Goal: Task Accomplishment & Management: Complete application form

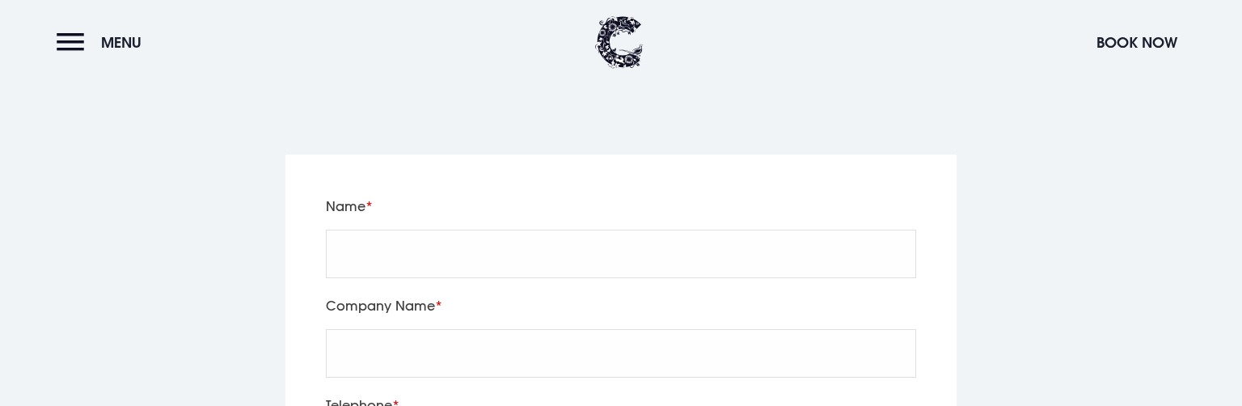
scroll to position [3329, 0]
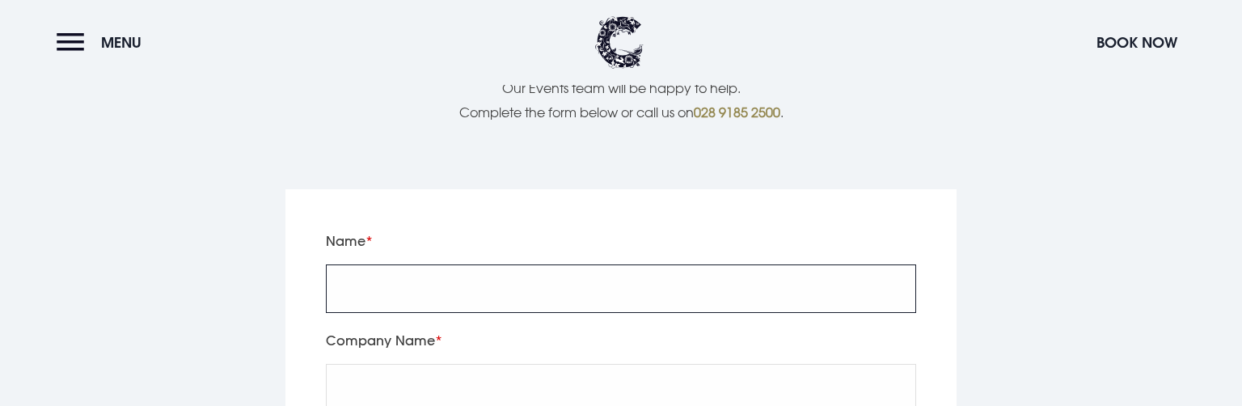
click at [399, 264] on input "Name" at bounding box center [621, 288] width 590 height 48
type input "test3"
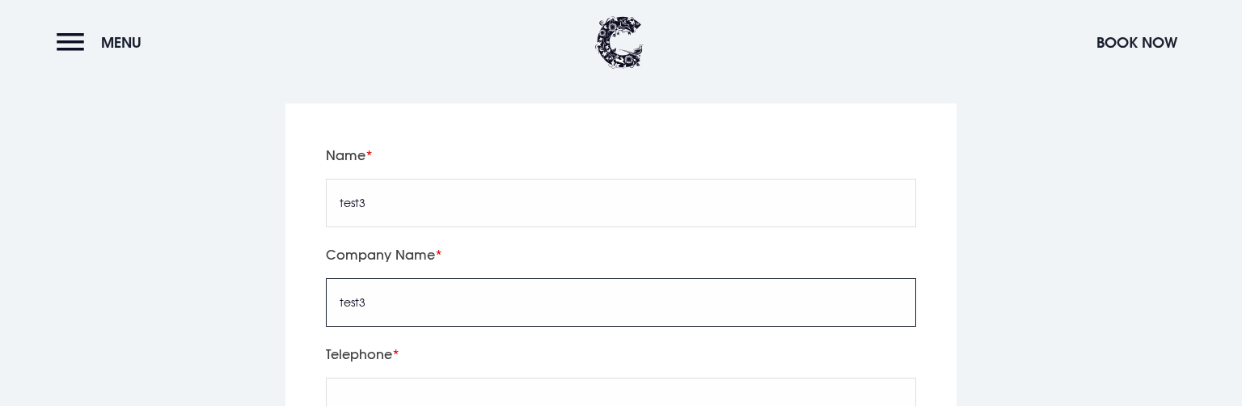
scroll to position [3499, 0]
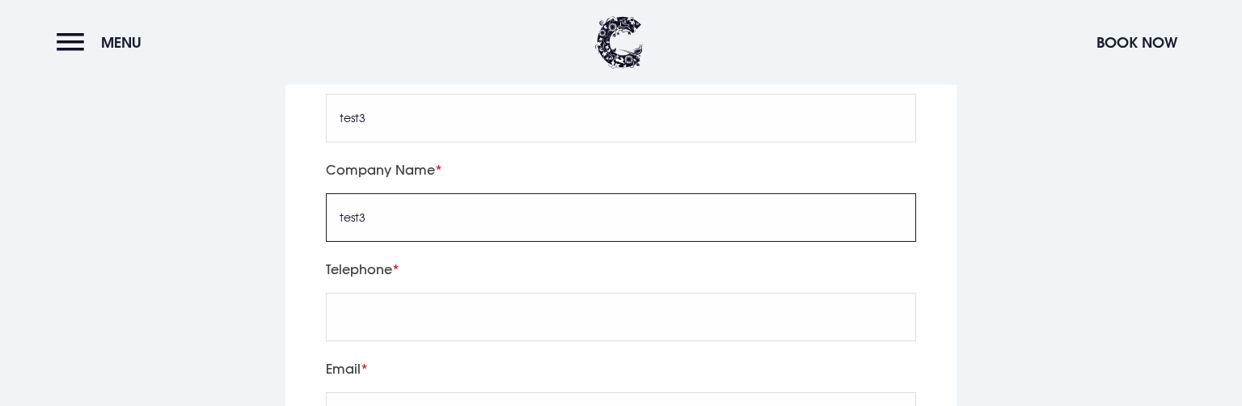
type input "test3"
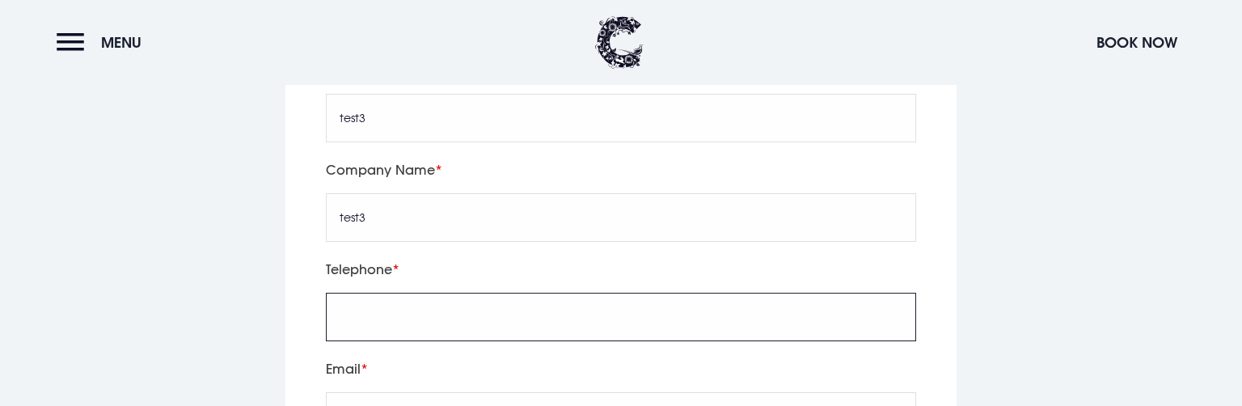
click at [412, 293] on input "tel" at bounding box center [621, 317] width 590 height 48
type input "123456789"
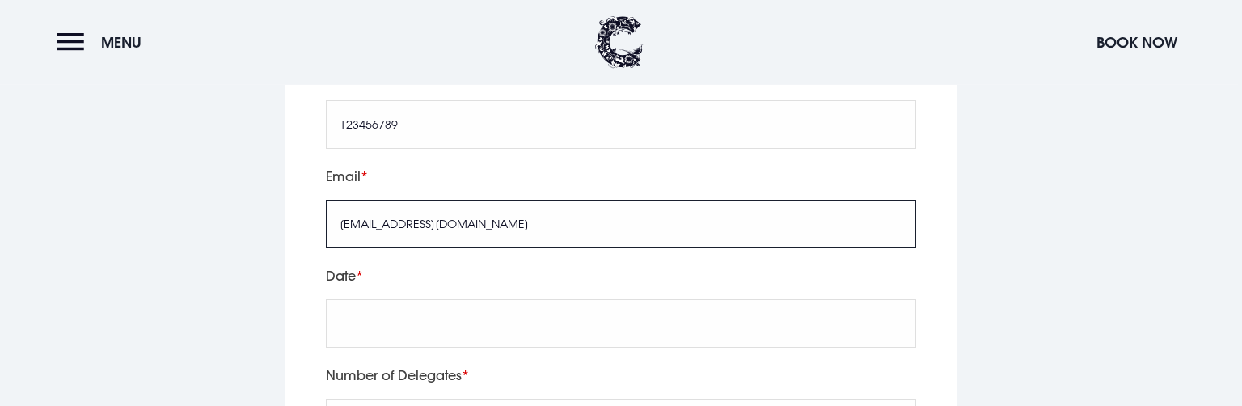
scroll to position [3756, 0]
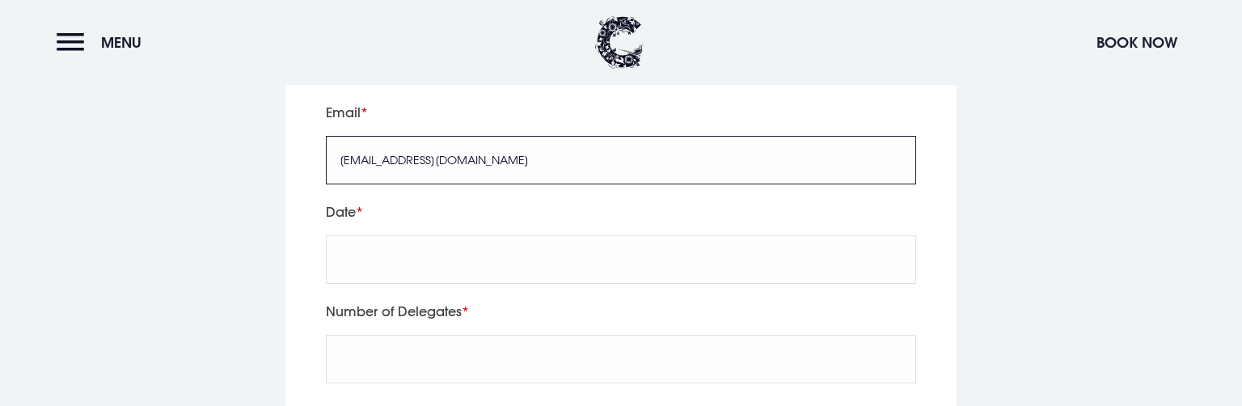
type input "Test@Test.com"
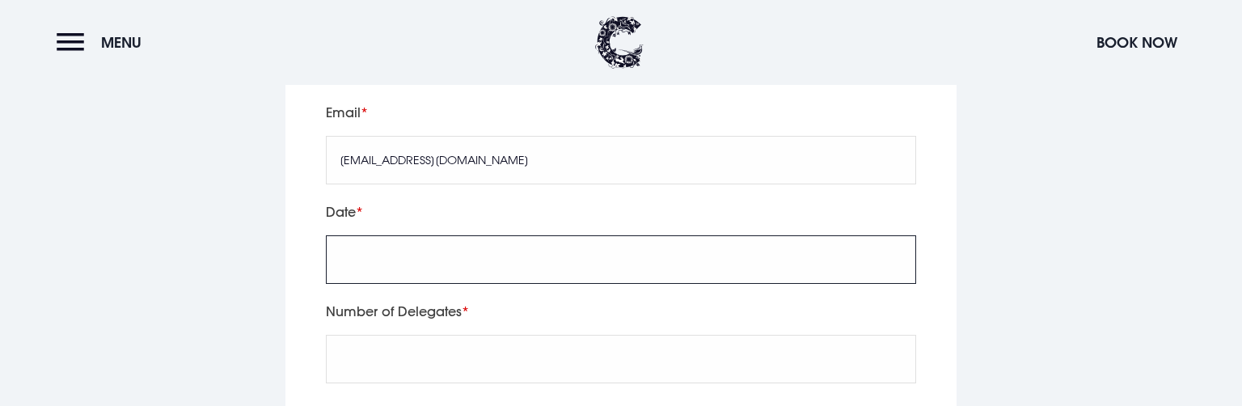
click at [425, 235] on input "text" at bounding box center [621, 259] width 590 height 48
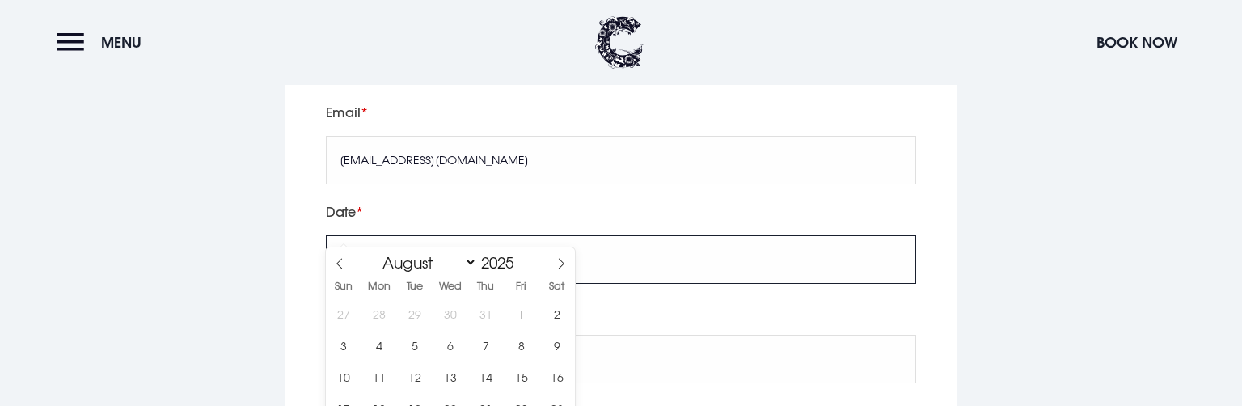
click at [425, 235] on input "text" at bounding box center [621, 259] width 590 height 48
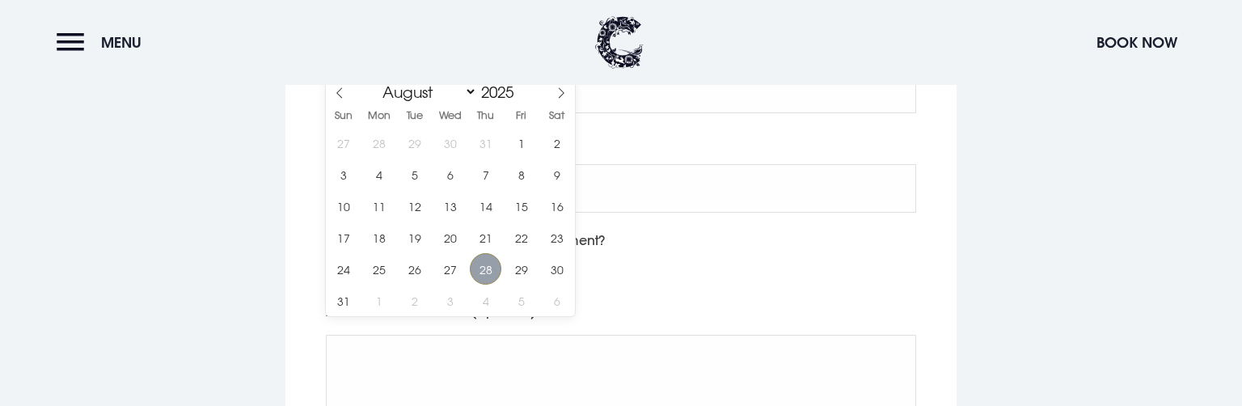
click at [489, 267] on span "28" at bounding box center [486, 269] width 32 height 32
type input "2025/08/28"
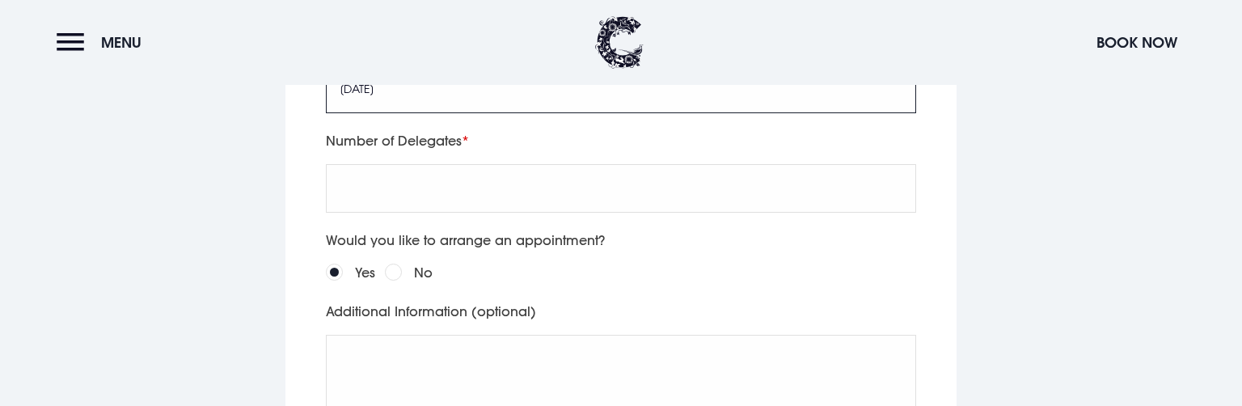
scroll to position [3713, 0]
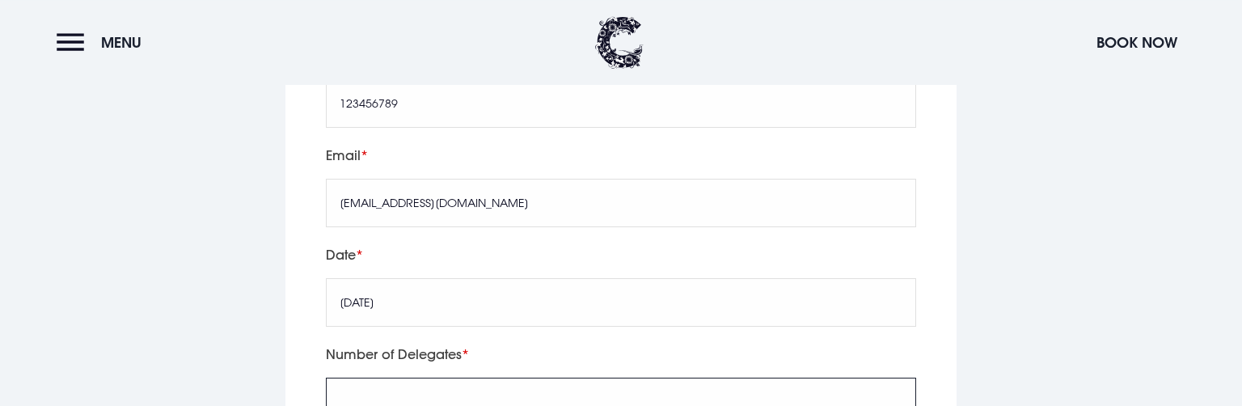
click at [418, 377] on input "Number of Delegates" at bounding box center [621, 401] width 590 height 48
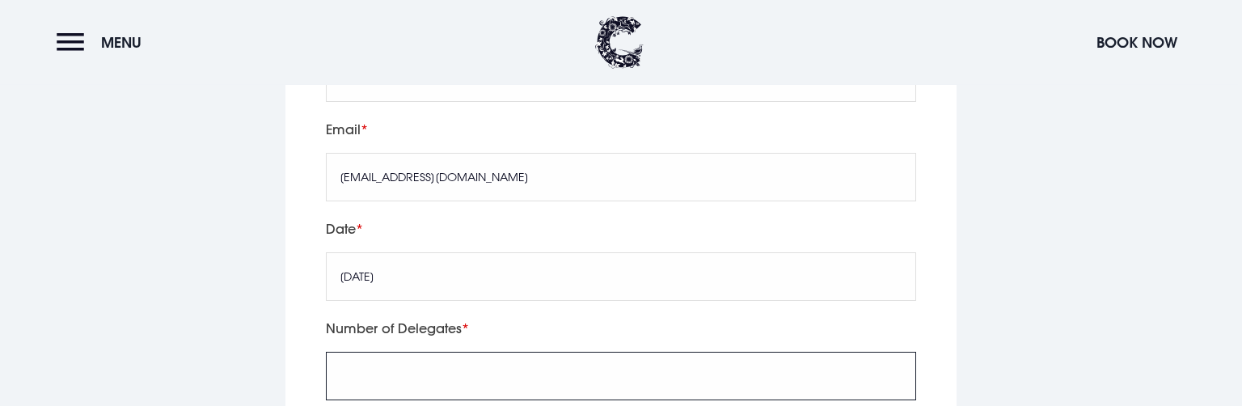
scroll to position [3883, 0]
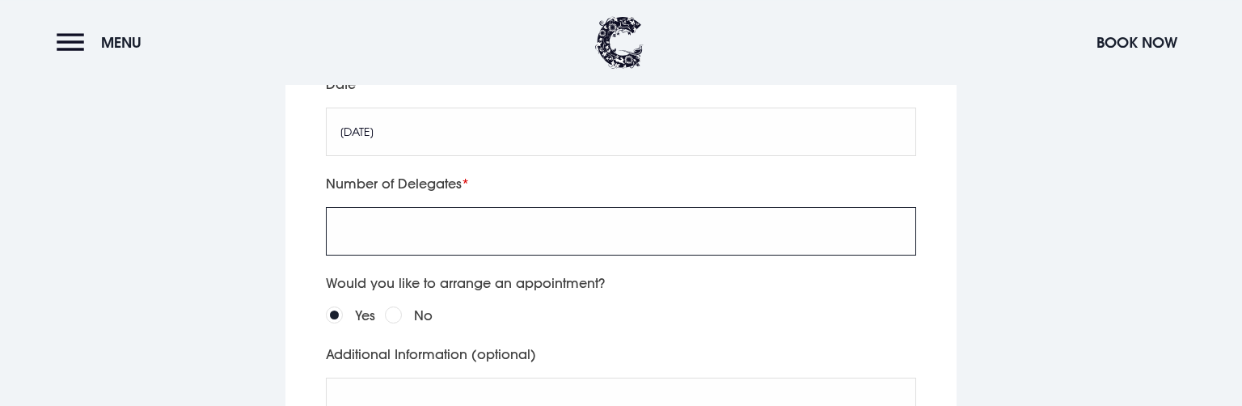
click at [428, 207] on input "Number of Delegates" at bounding box center [621, 231] width 590 height 48
type input "1"
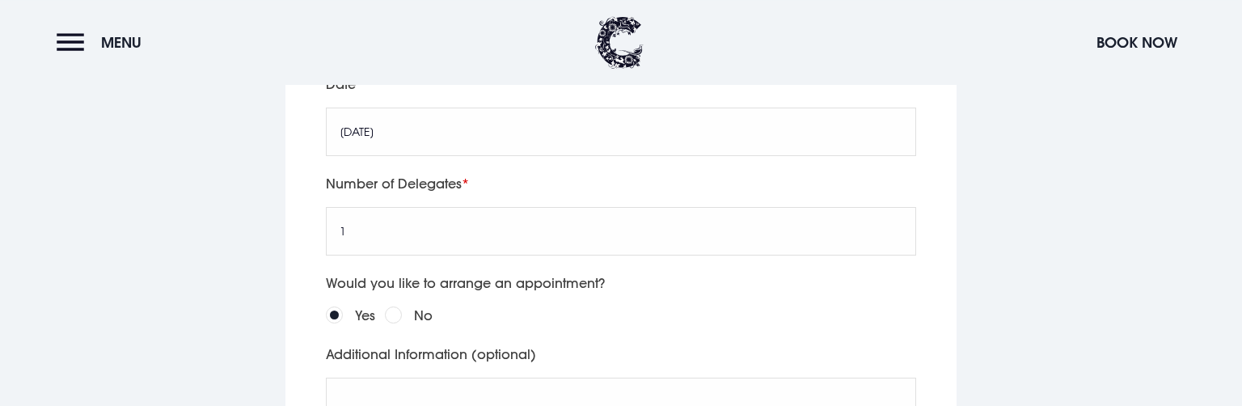
click at [403, 304] on div "No" at bounding box center [409, 315] width 48 height 23
click at [397, 304] on div "No" at bounding box center [409, 315] width 48 height 23
click at [399, 306] on input "No" at bounding box center [393, 314] width 17 height 17
radio input "true"
drag, startPoint x: 409, startPoint y: 348, endPoint x: 414, endPoint y: 355, distance: 8.7
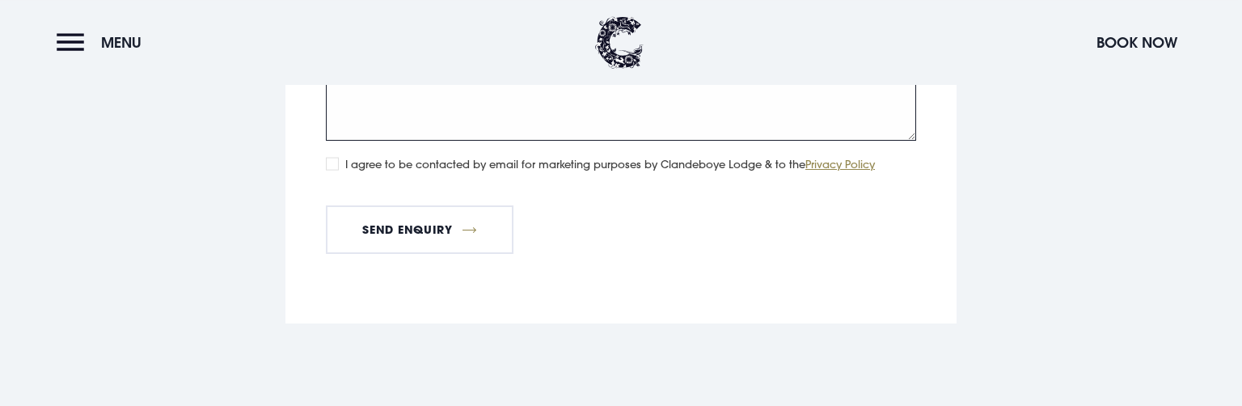
scroll to position [4310, 0]
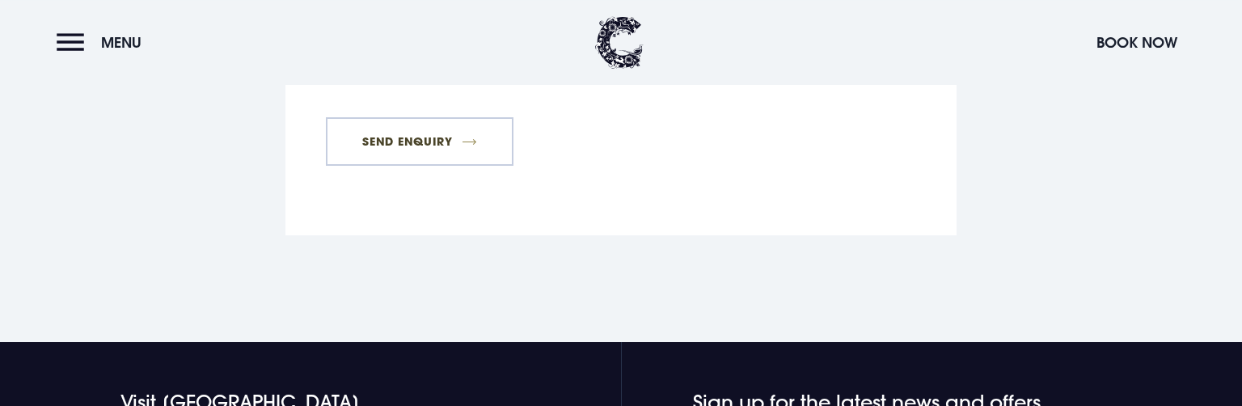
type textarea "test ignore"
click at [426, 117] on button "Send Enquiry" at bounding box center [420, 141] width 188 height 48
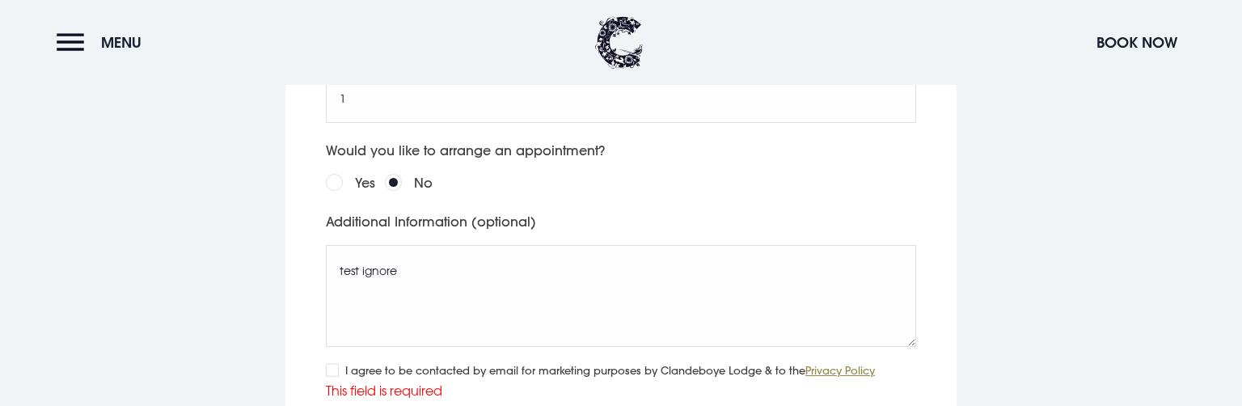
scroll to position [4110, 0]
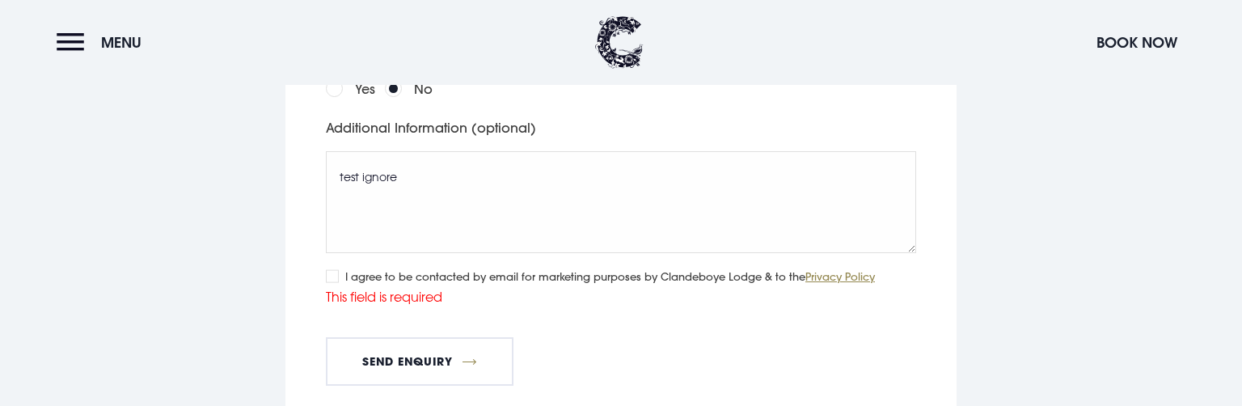
click at [329, 269] on input "I agree to be contacted by email for marketing purposes by Clandeboye Lodge & t…" at bounding box center [332, 275] width 13 height 13
checkbox input "true"
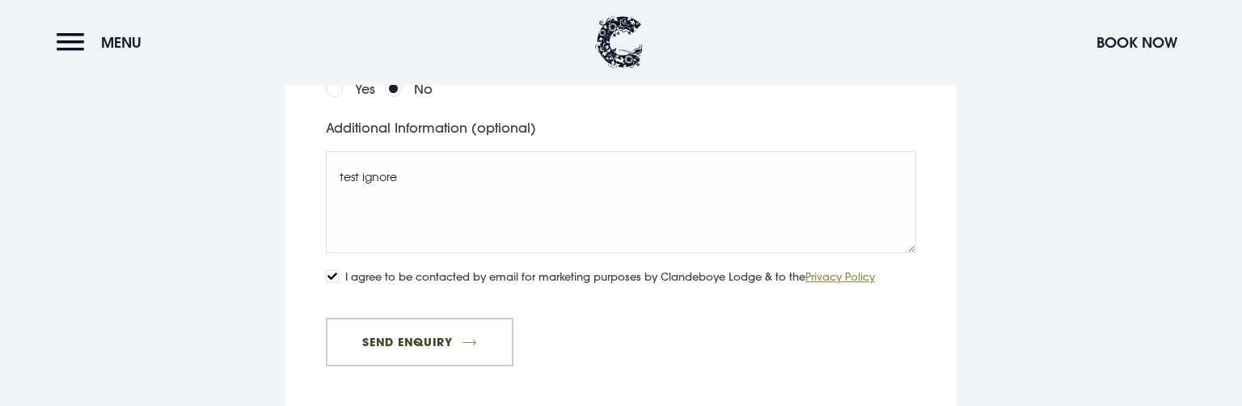
click at [409, 318] on button "Send Enquiry" at bounding box center [420, 342] width 188 height 48
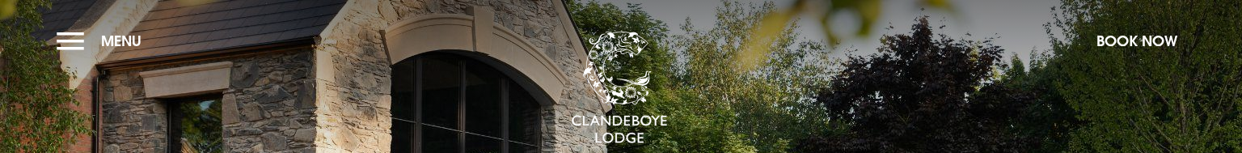
scroll to position [4110, 0]
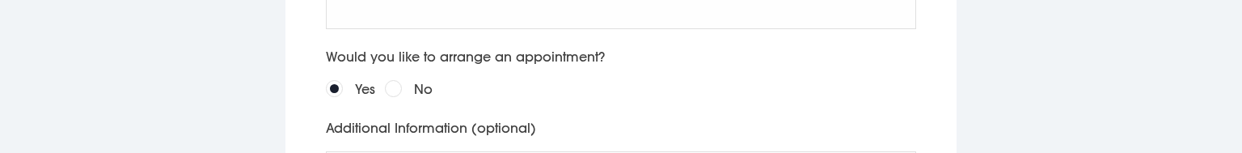
select select "7"
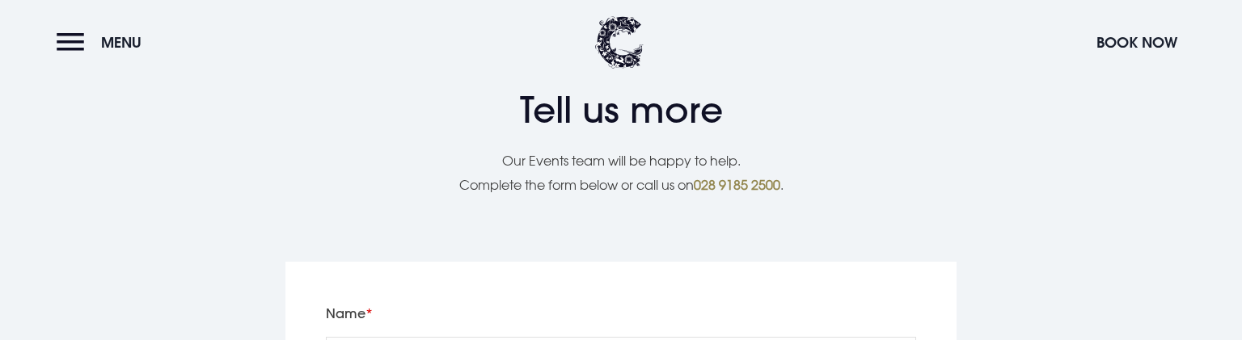
scroll to position [3427, 0]
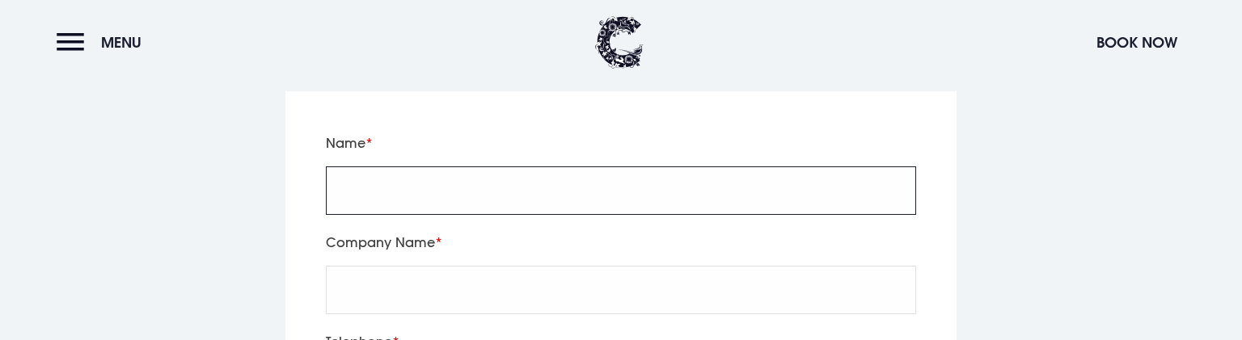
click at [417, 152] on input "Name" at bounding box center [621, 191] width 590 height 48
click at [411, 152] on input "Name" at bounding box center [621, 191] width 590 height 48
type input "Test"
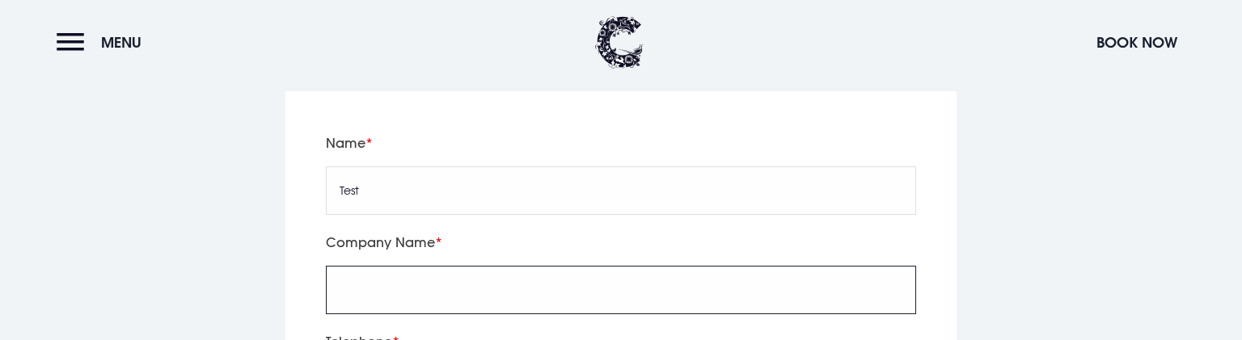
click at [393, 152] on input "Company Name" at bounding box center [621, 290] width 590 height 48
click at [392, 152] on input "Company Name" at bounding box center [621, 290] width 590 height 48
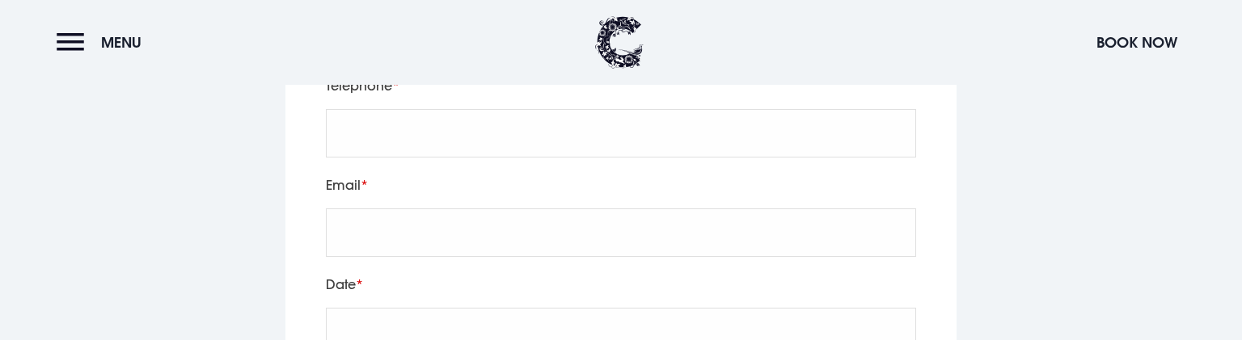
type input "test"
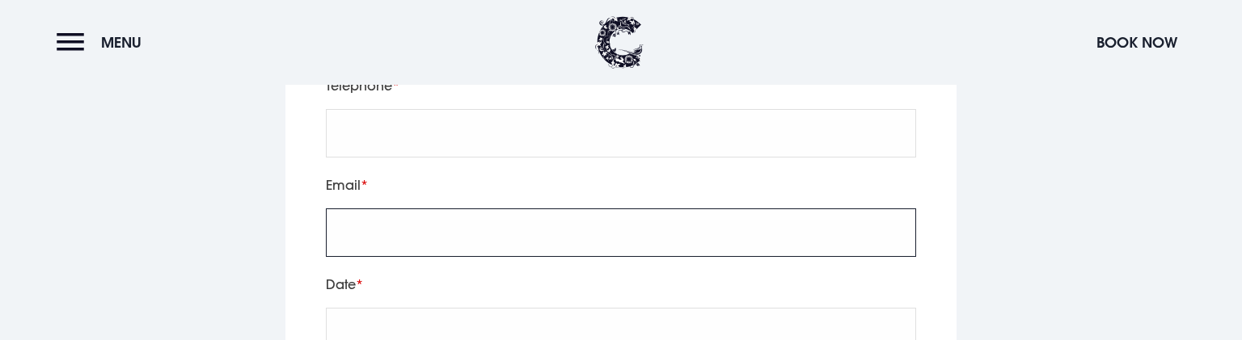
click at [401, 152] on input "Email" at bounding box center [621, 233] width 590 height 48
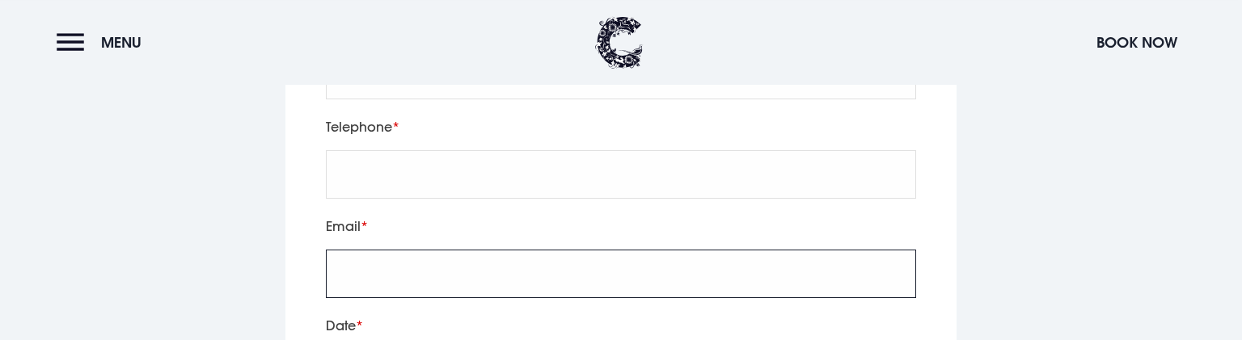
scroll to position [3597, 0]
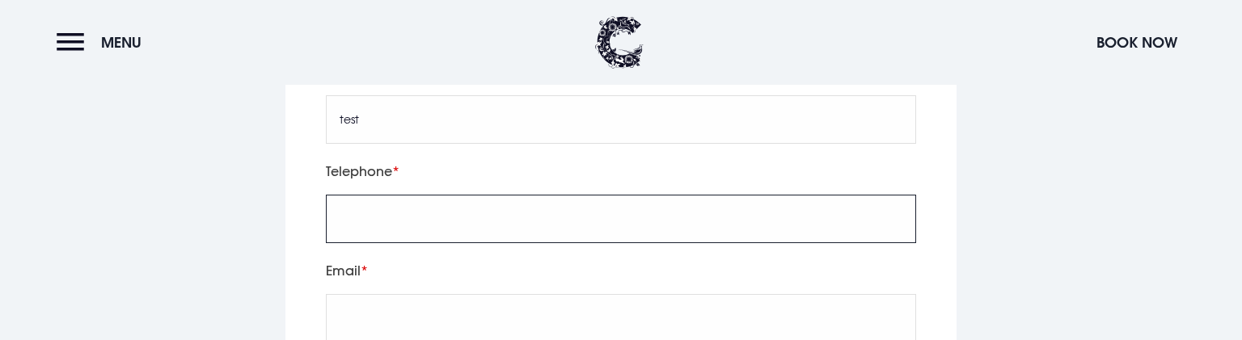
click at [404, 152] on input "tel" at bounding box center [621, 219] width 590 height 48
type input "123456789"
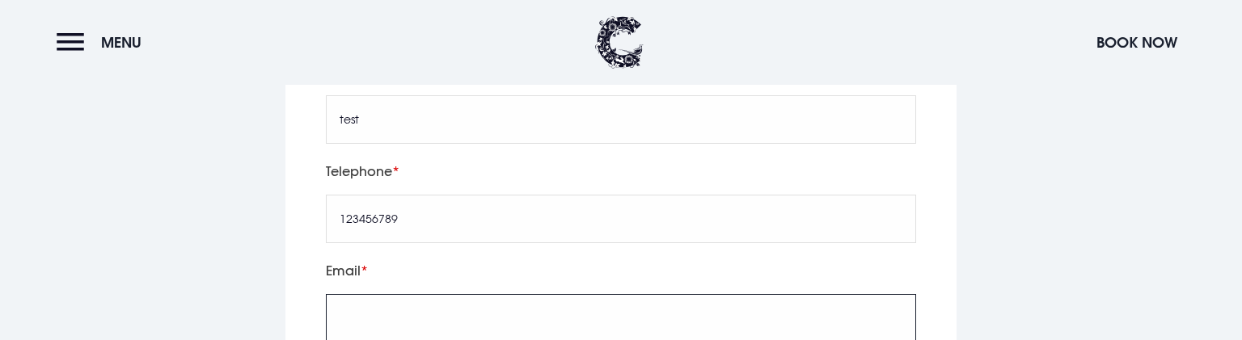
click at [423, 152] on input "Email" at bounding box center [621, 318] width 590 height 48
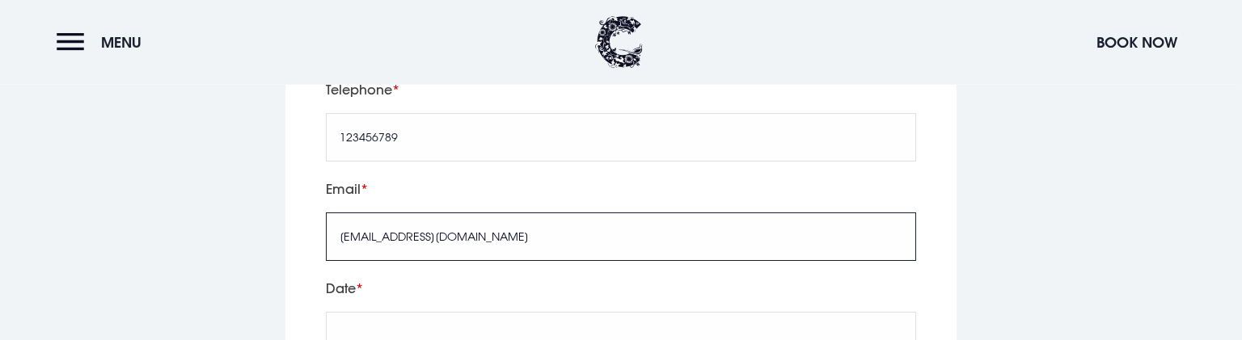
scroll to position [3683, 0]
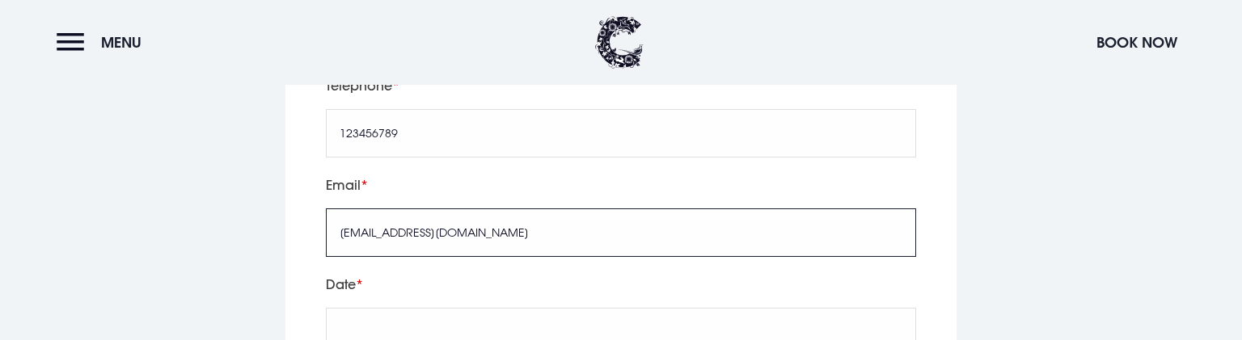
type input "Test@Test.com"
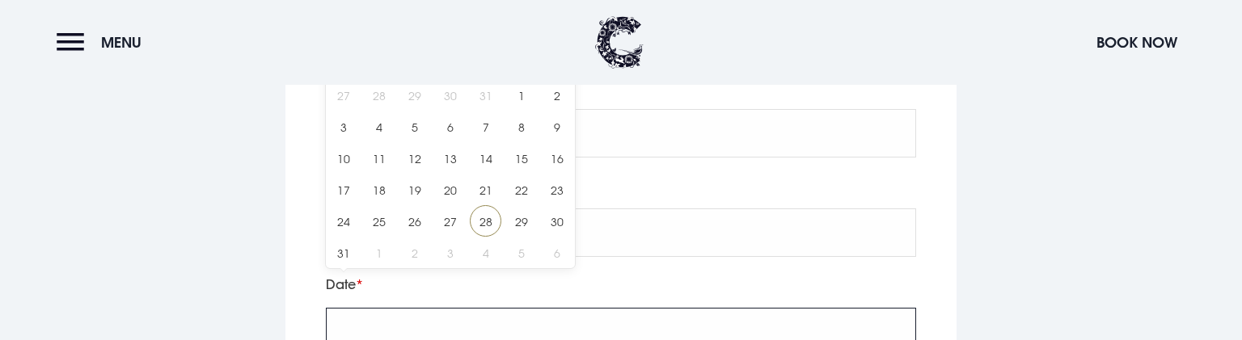
click at [385, 152] on input "text" at bounding box center [621, 332] width 590 height 48
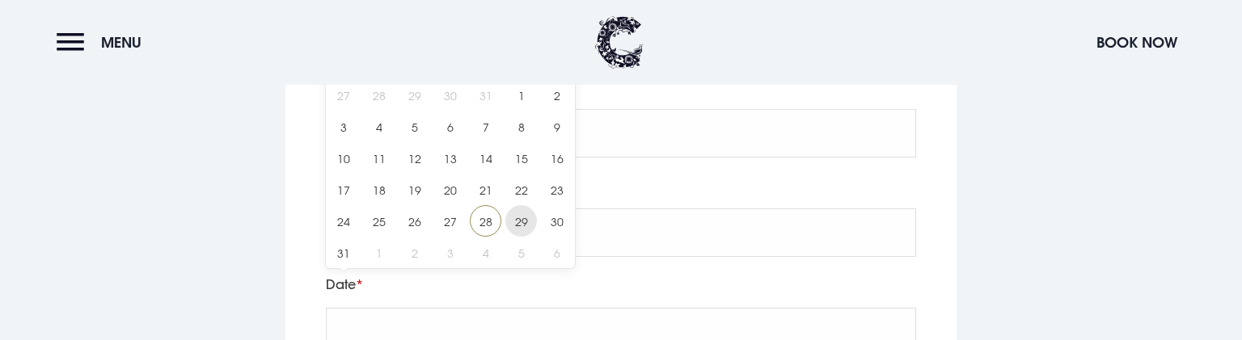
click at [509, 152] on span "29" at bounding box center [521, 221] width 32 height 32
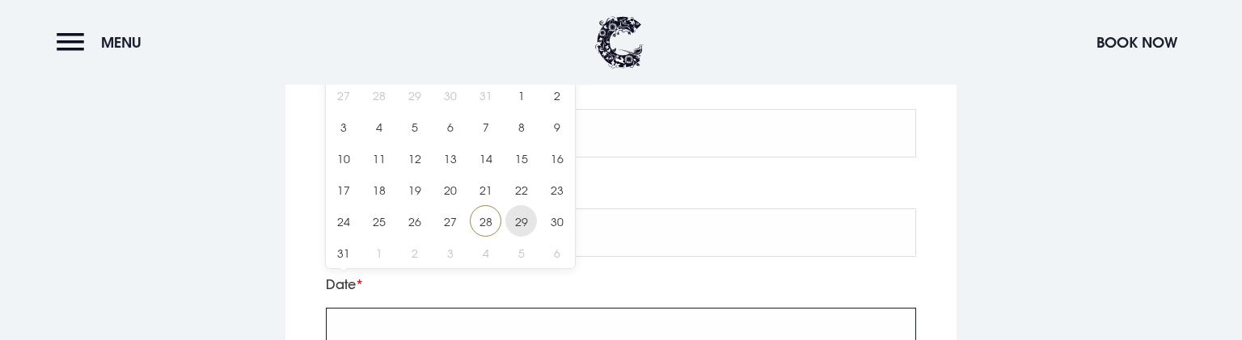
type input "2025/08/29"
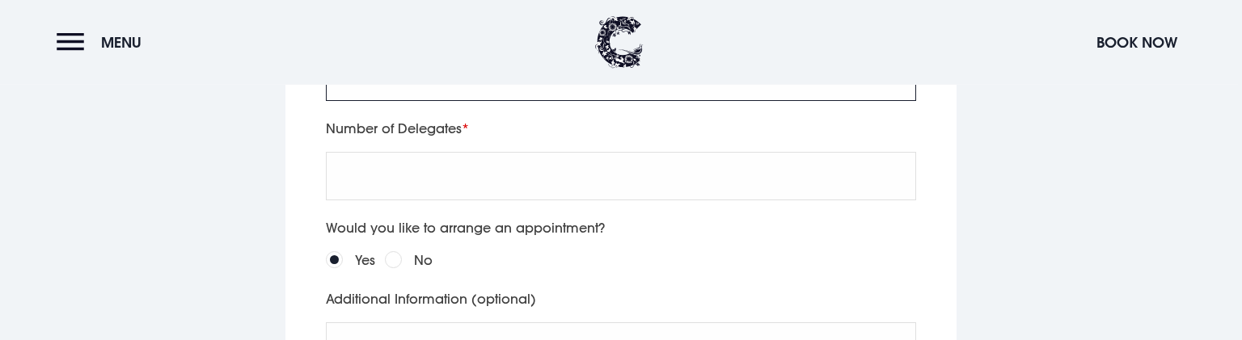
scroll to position [3938, 0]
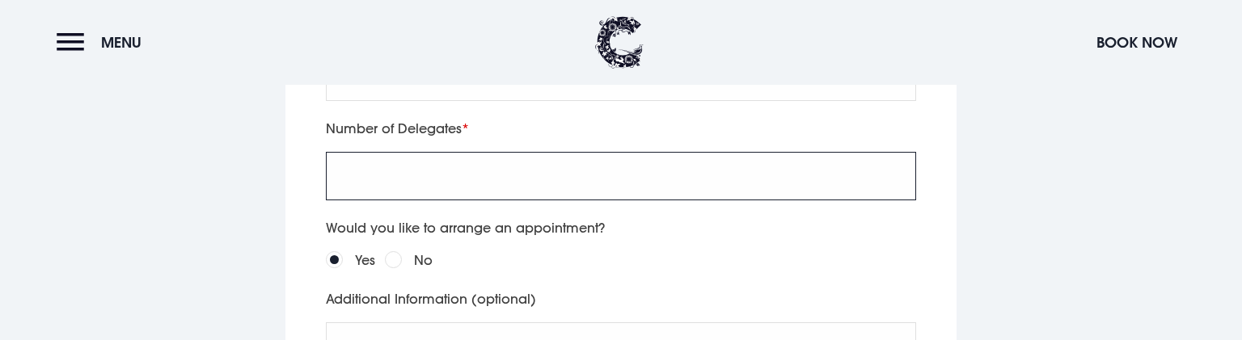
click at [442, 152] on input "Number of Delegates" at bounding box center [621, 176] width 590 height 48
type input "1"
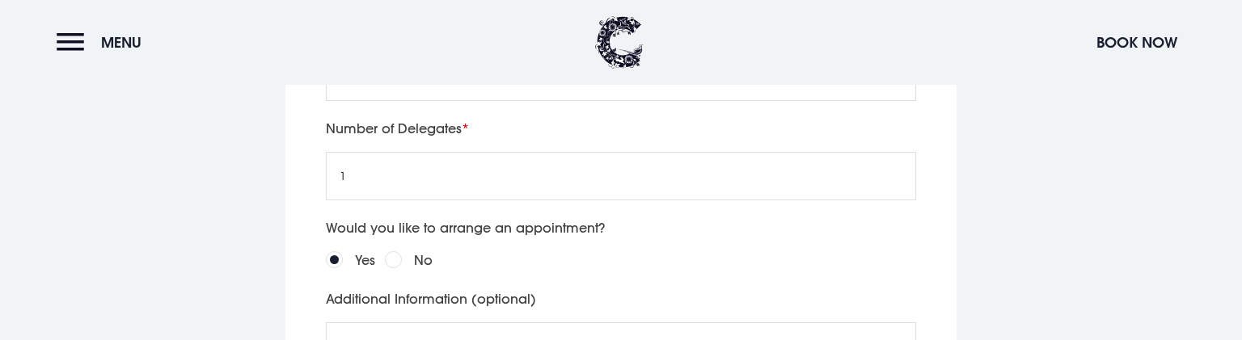
click at [398, 152] on input "No" at bounding box center [393, 259] width 17 height 17
radio input "true"
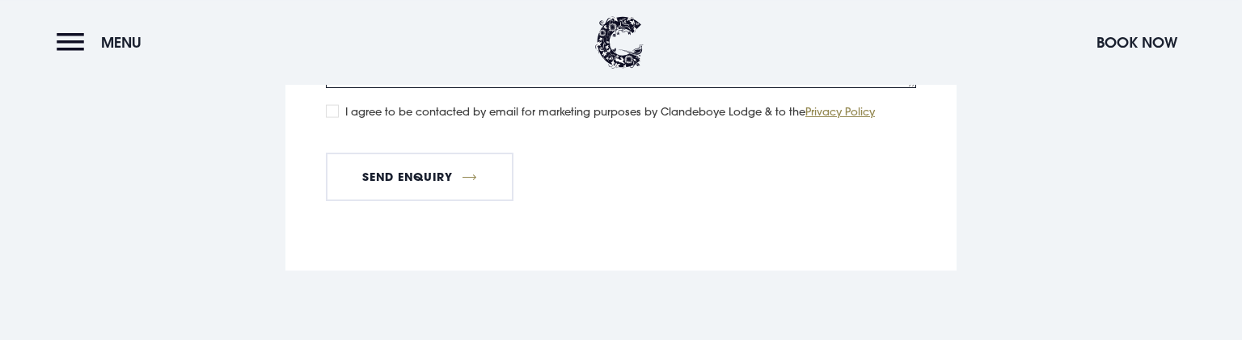
scroll to position [4194, 0]
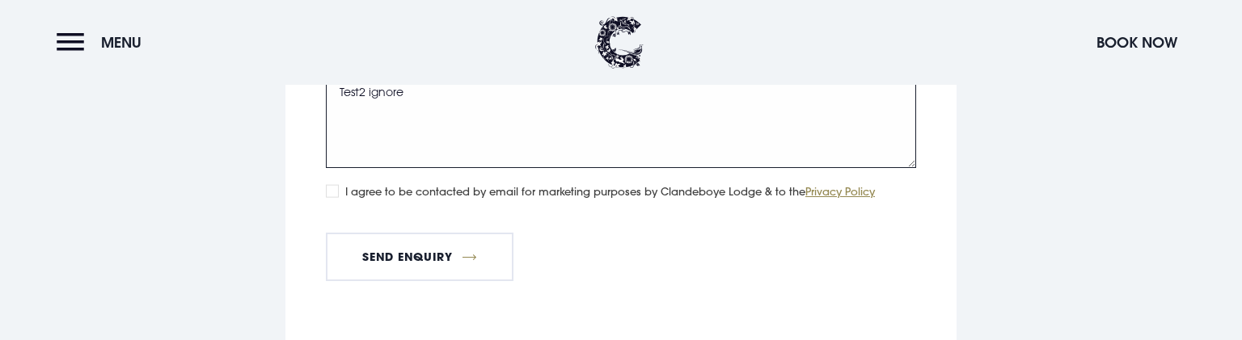
type textarea "Test2 ignore"
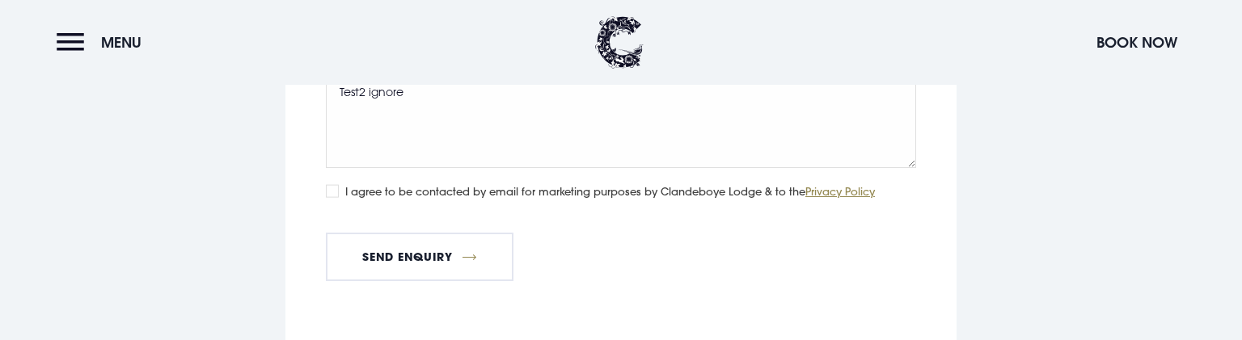
click at [333, 152] on input "I agree to be contacted by email for marketing purposes by Clandeboye Lodge & t…" at bounding box center [332, 190] width 13 height 13
checkbox input "true"
click at [357, 152] on button "Send Enquiry" at bounding box center [420, 257] width 188 height 48
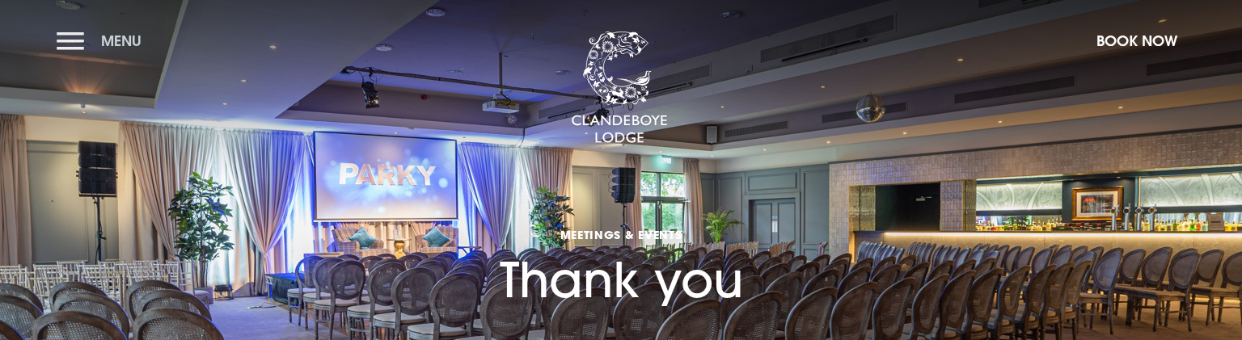
click at [105, 57] on button "Menu" at bounding box center [103, 40] width 93 height 35
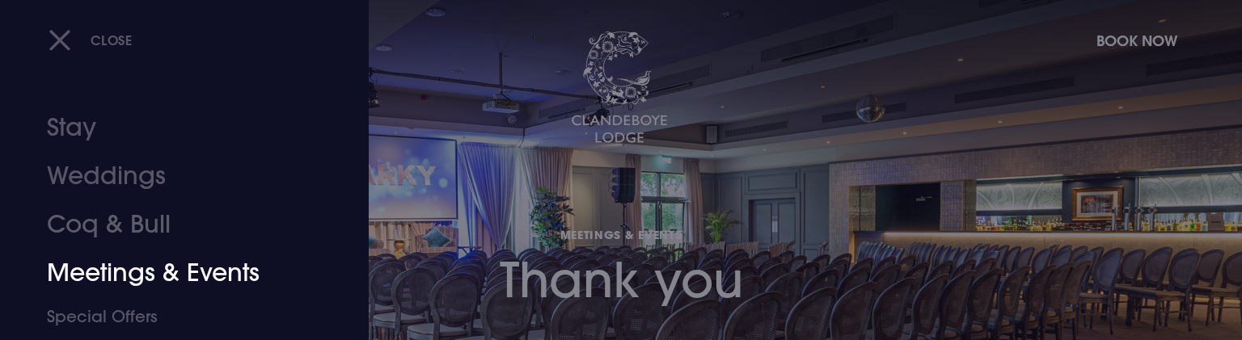
click at [204, 272] on link "Meetings & Events" at bounding box center [174, 273] width 255 height 48
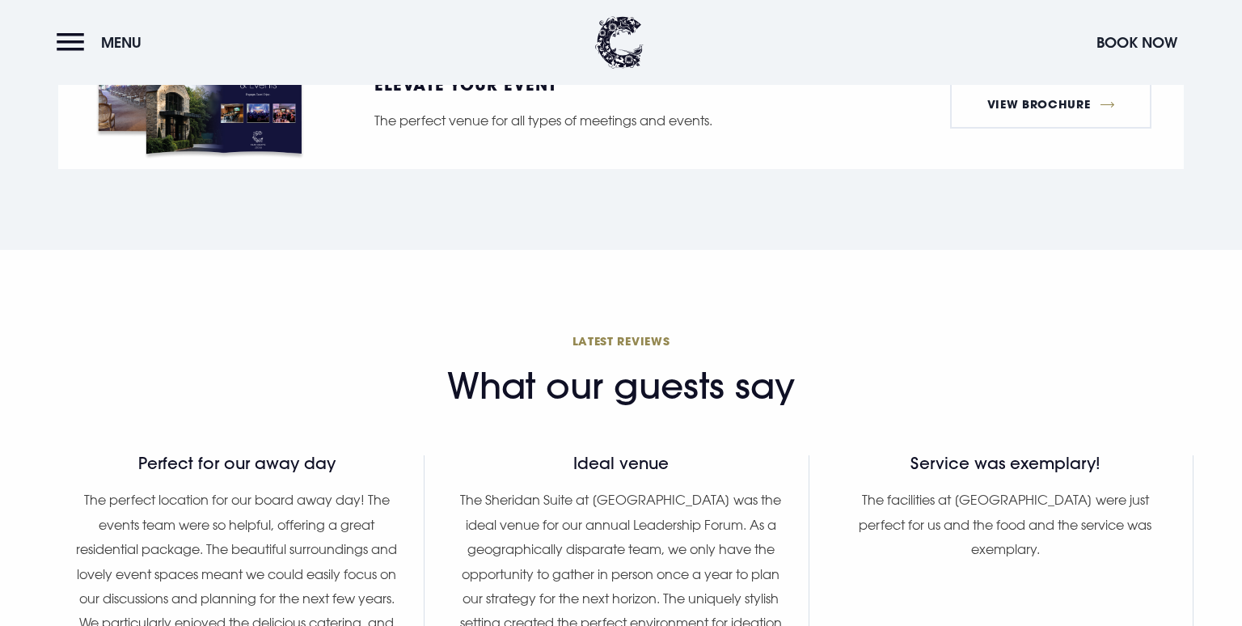
scroll to position [1613, 0]
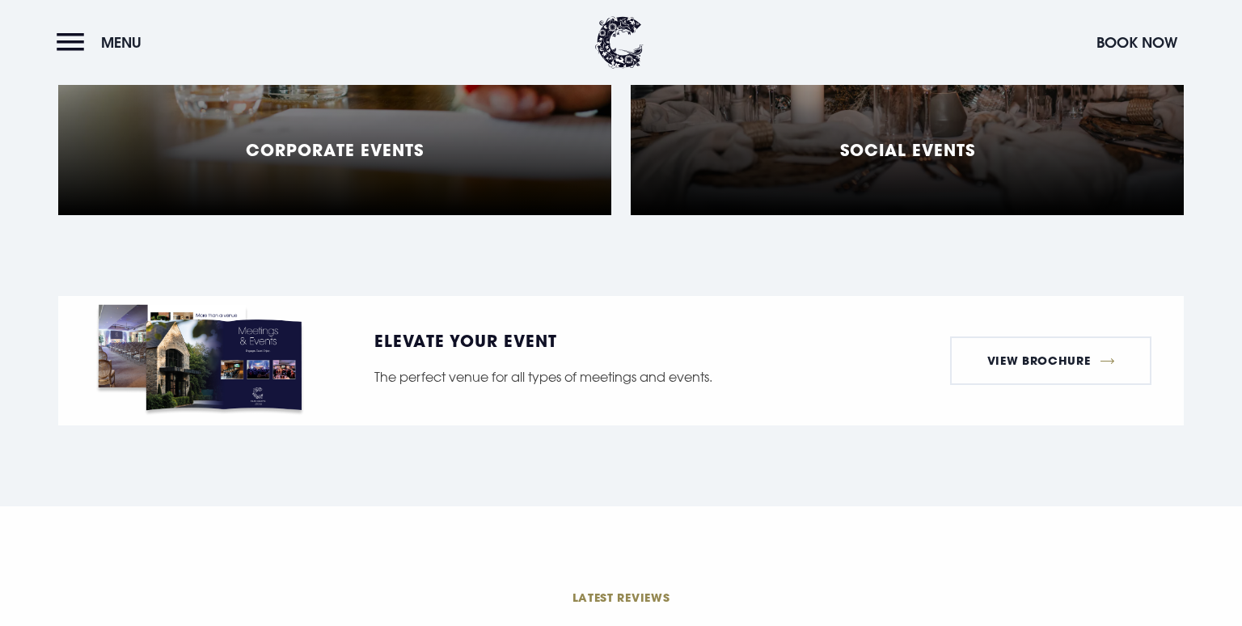
click at [1128, 45] on button "Book Now" at bounding box center [1136, 42] width 97 height 35
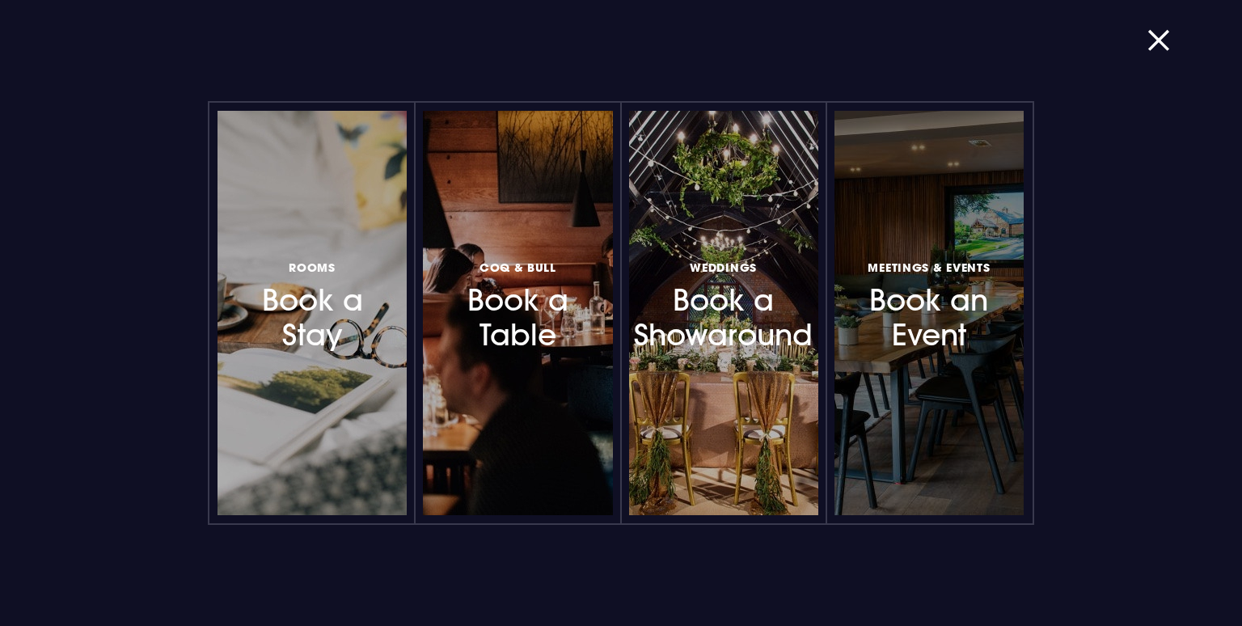
click at [957, 350] on h3 "Meetings & Events Book an Event" at bounding box center [928, 304] width 141 height 96
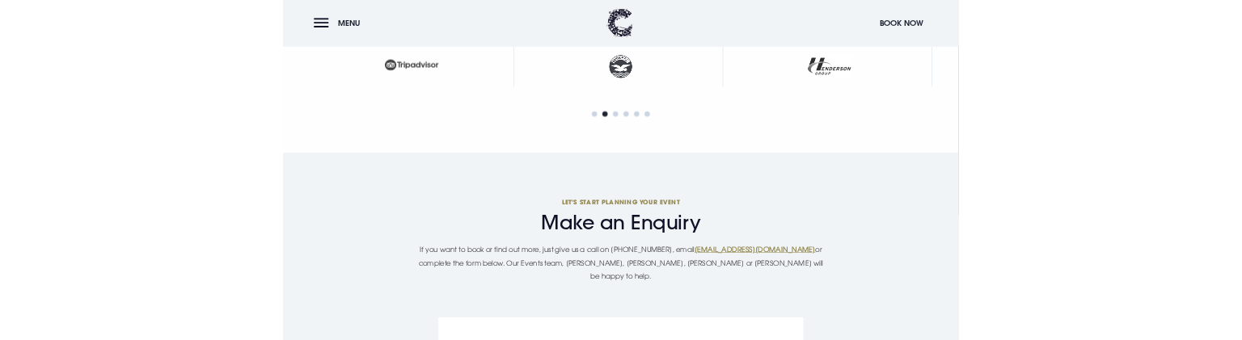
scroll to position [5573, 0]
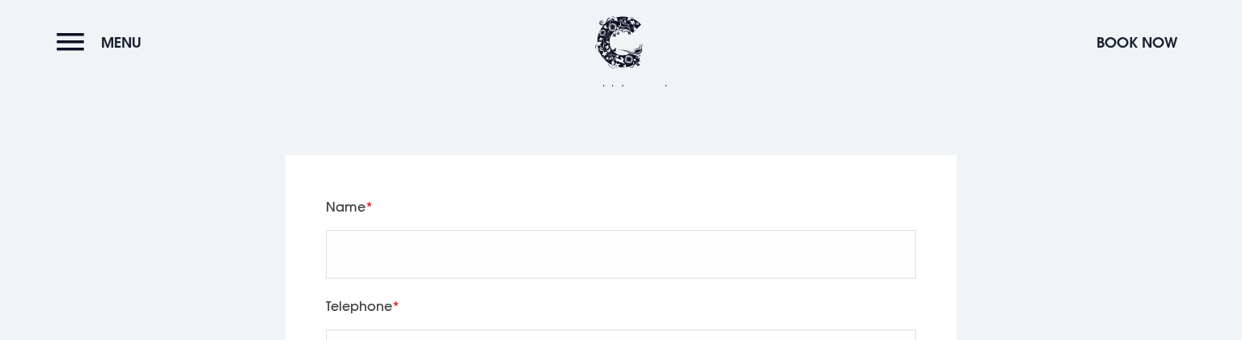
scroll to position [5316, 0]
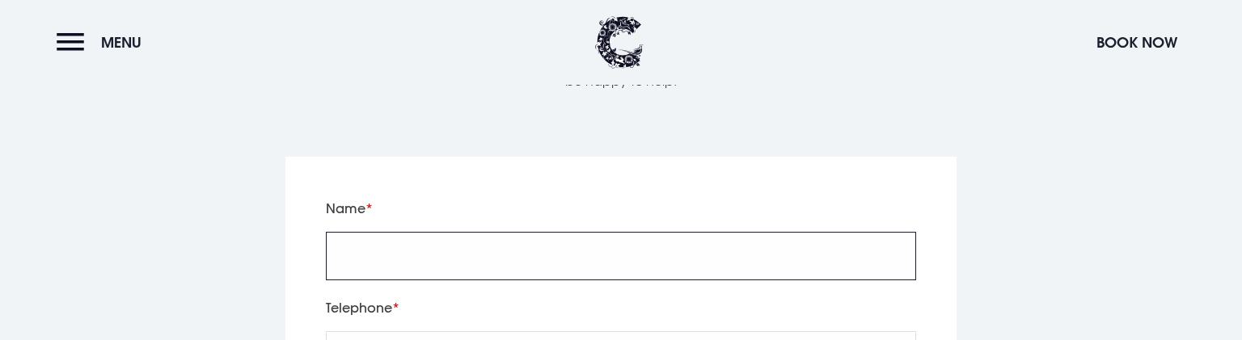
click at [412, 232] on input "Name" at bounding box center [621, 256] width 590 height 48
type input "Test Social"
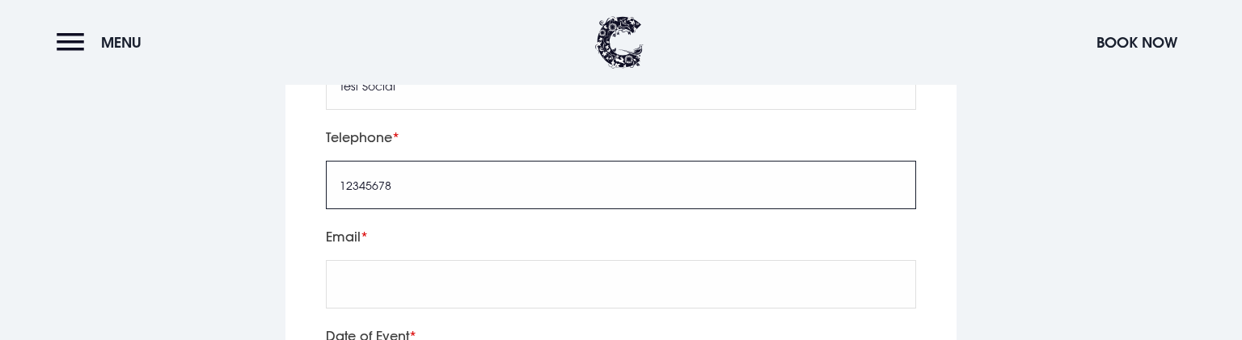
type input "12345678"
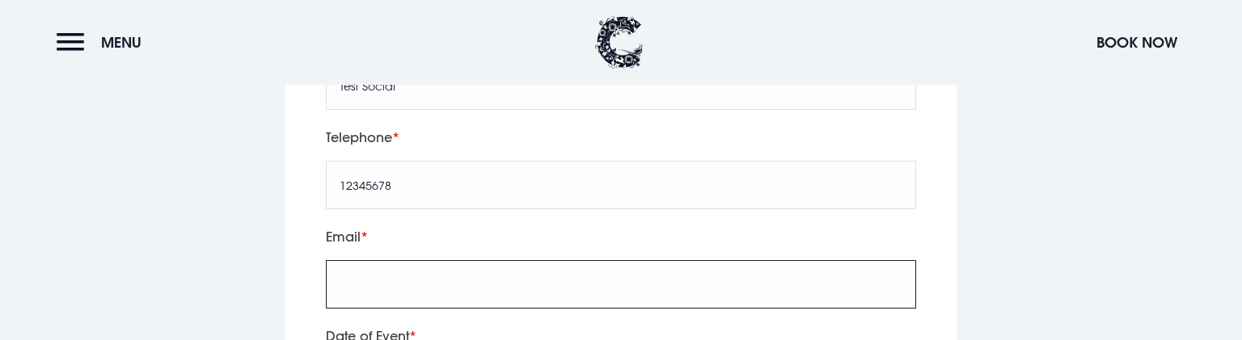
click at [420, 260] on input "Email" at bounding box center [621, 284] width 590 height 48
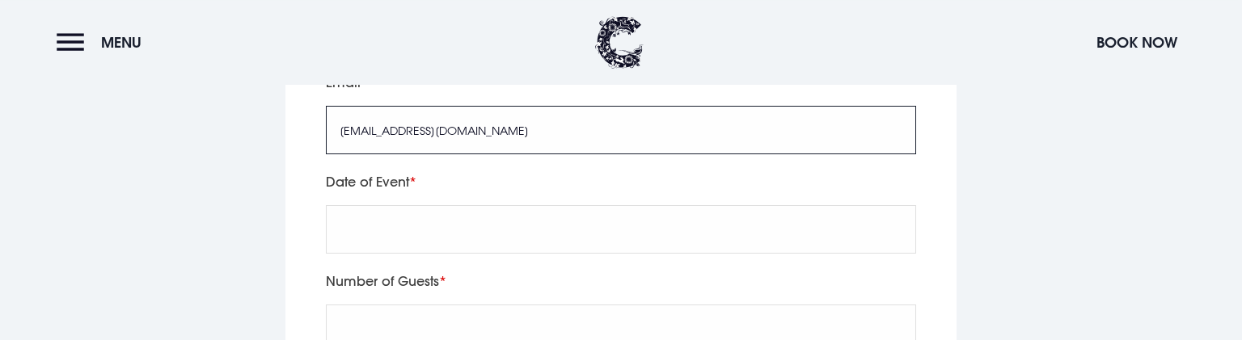
scroll to position [5658, 0]
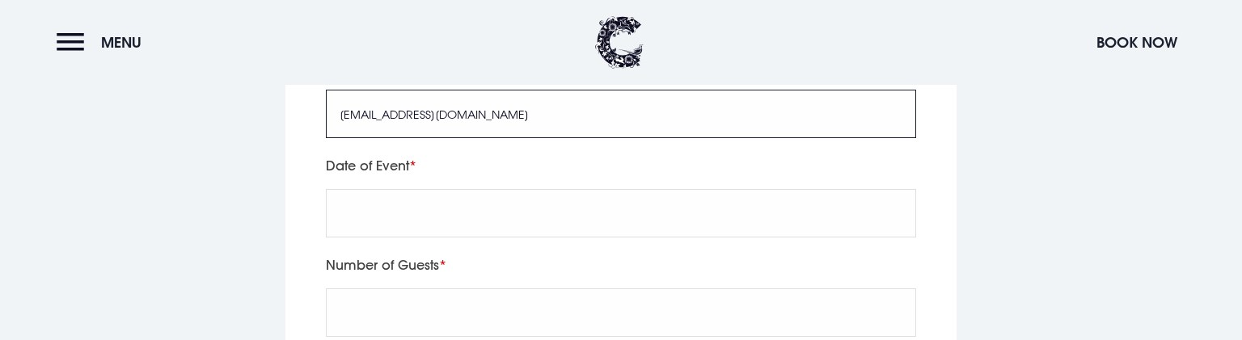
type input "Test@Test.com"
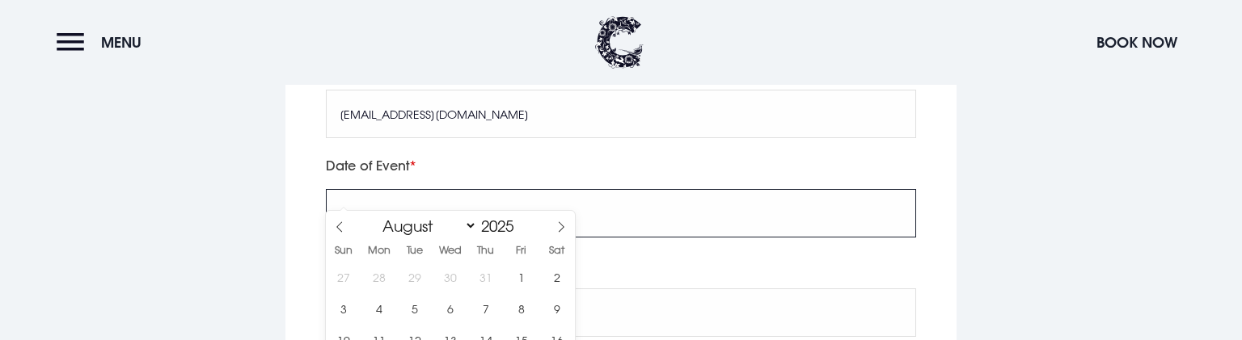
click at [412, 189] on input "text" at bounding box center [621, 213] width 590 height 48
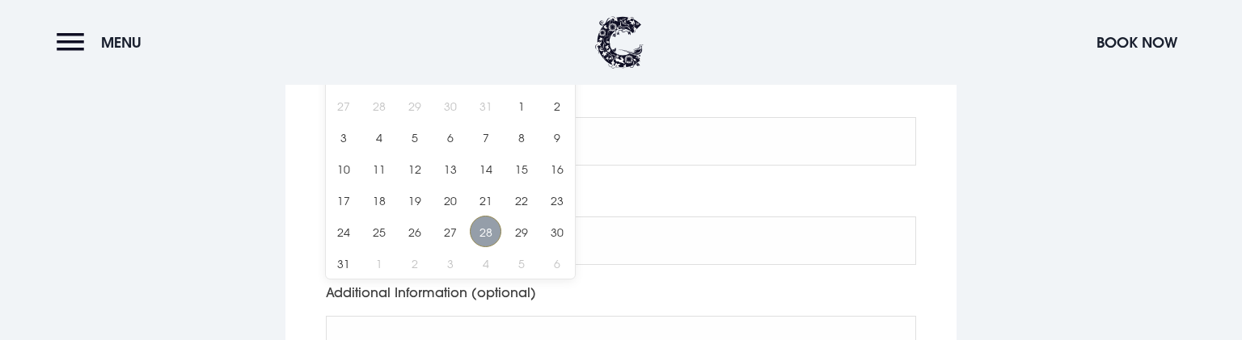
click at [496, 234] on span "28" at bounding box center [486, 232] width 32 height 32
type input "2025/08/28"
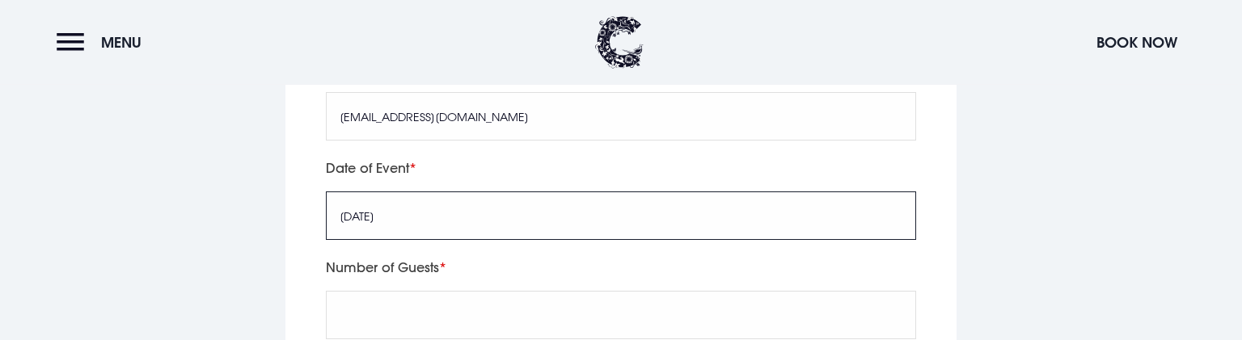
scroll to position [5696, 0]
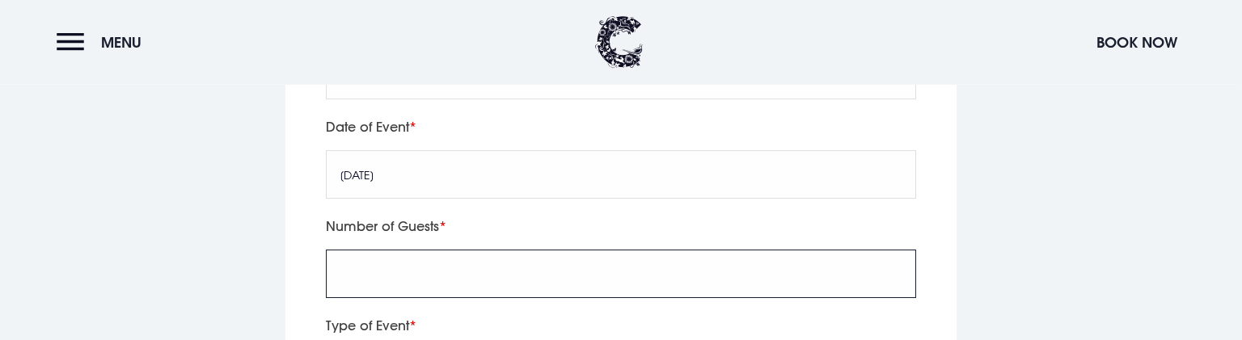
click at [456, 250] on input "Number of Guests" at bounding box center [621, 274] width 590 height 48
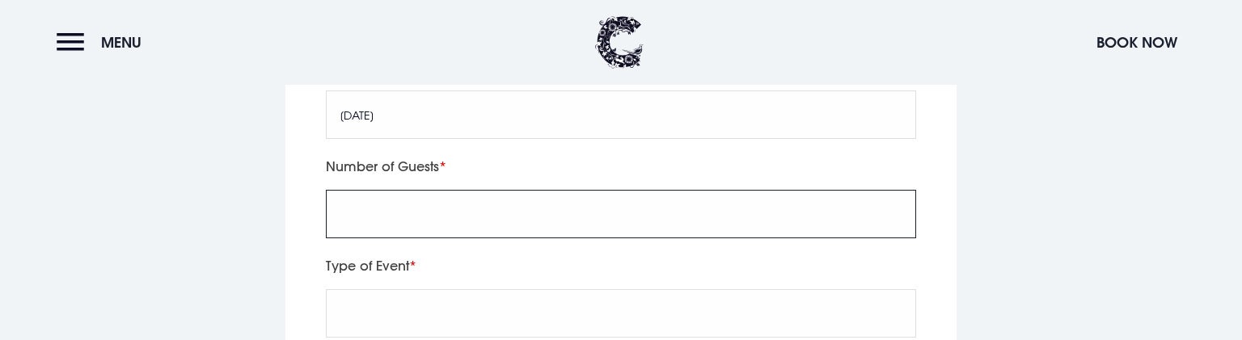
scroll to position [5782, 0]
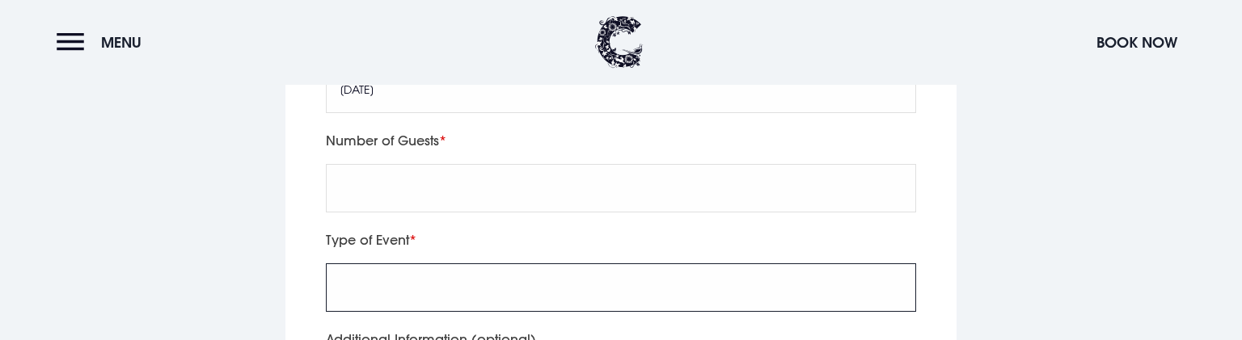
click at [406, 264] on input "Type of Event" at bounding box center [621, 288] width 590 height 48
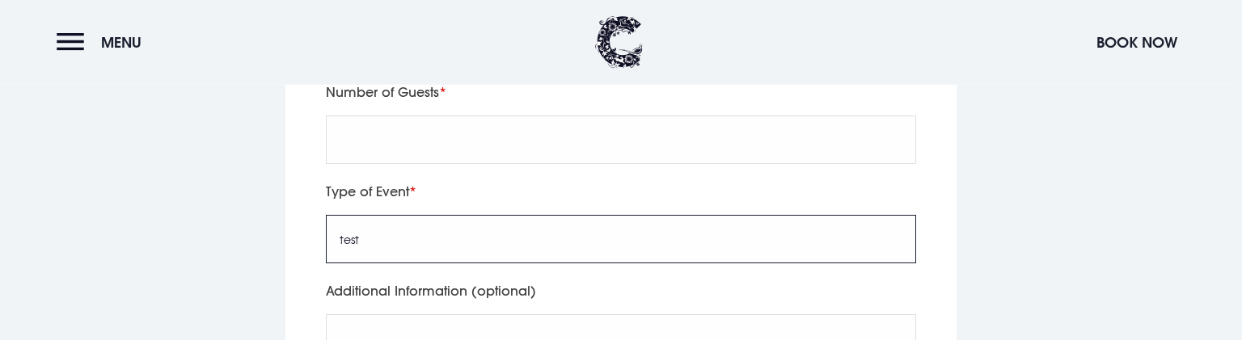
scroll to position [5868, 0]
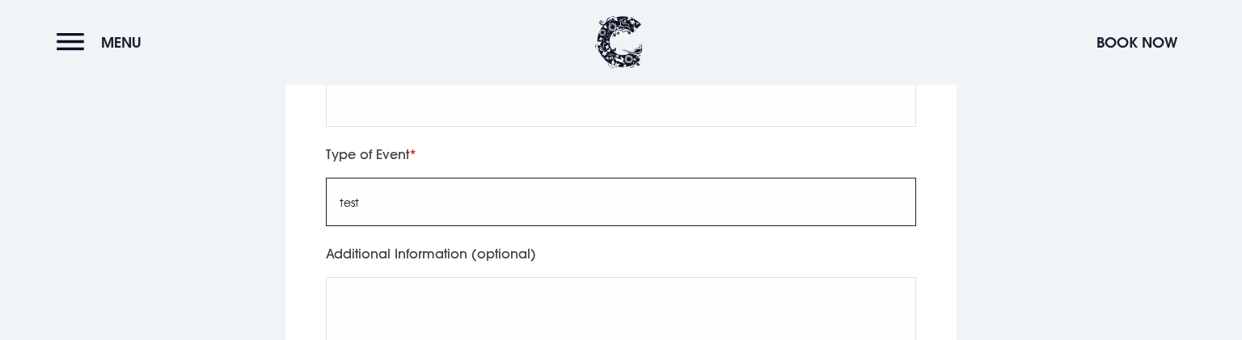
type input "test"
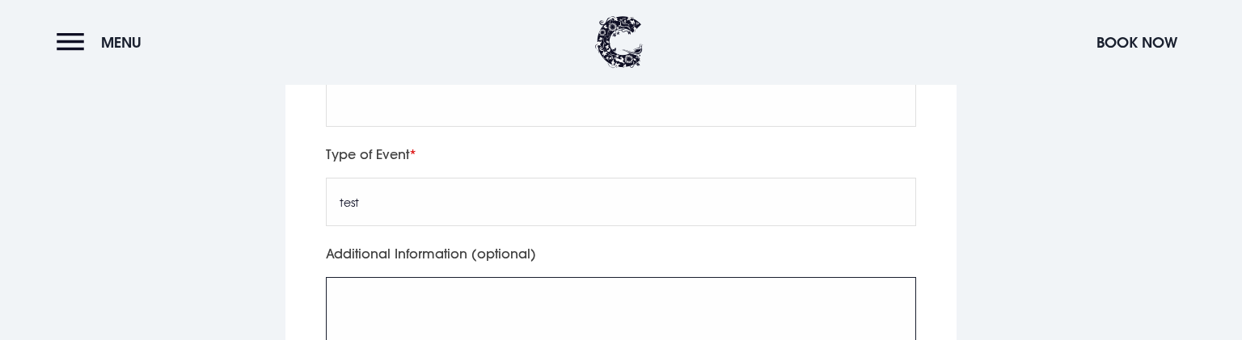
click at [382, 285] on textarea "Additional Information (optional)" at bounding box center [621, 328] width 590 height 102
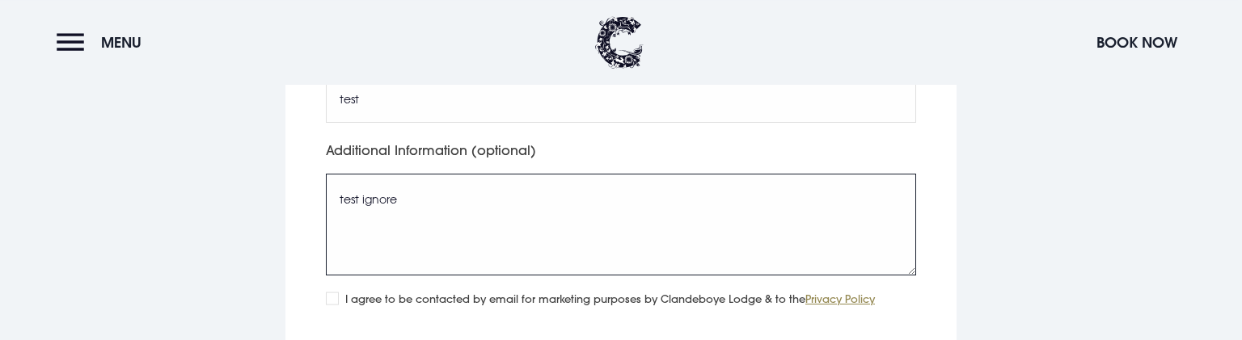
scroll to position [6123, 0]
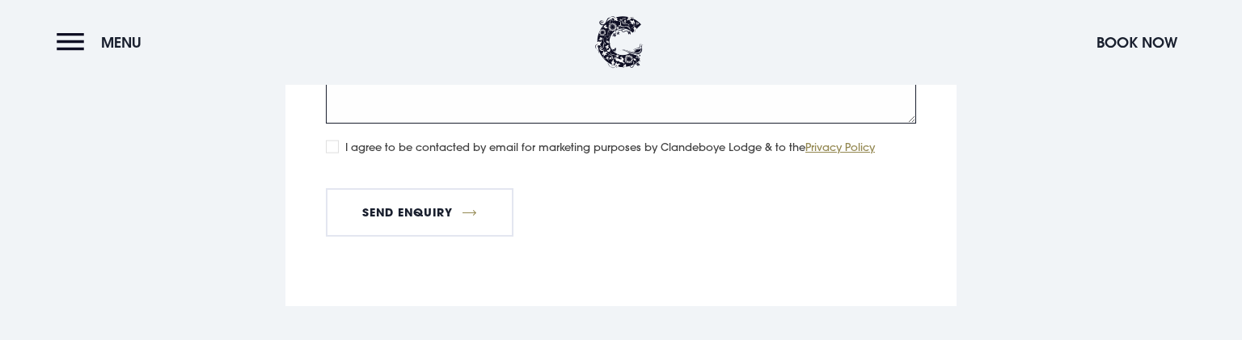
type textarea "test ignore"
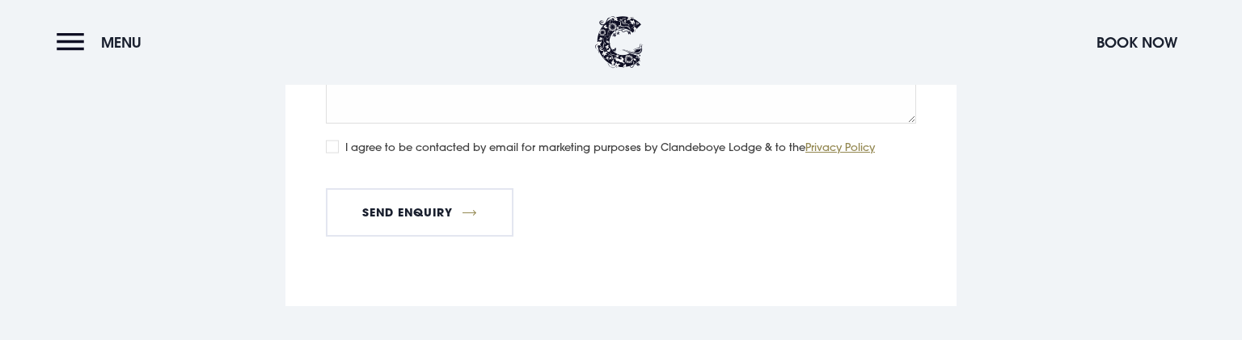
click at [331, 141] on input "I agree to be contacted by email for marketing purposes by Clandeboye Lodge & t…" at bounding box center [332, 147] width 13 height 13
checkbox input "true"
click at [396, 188] on button "Send Enquiry" at bounding box center [420, 212] width 188 height 48
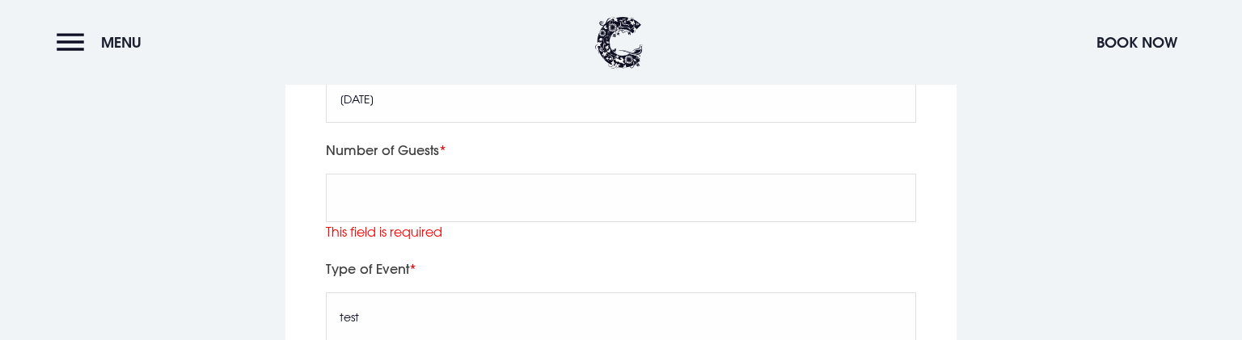
scroll to position [5771, 0]
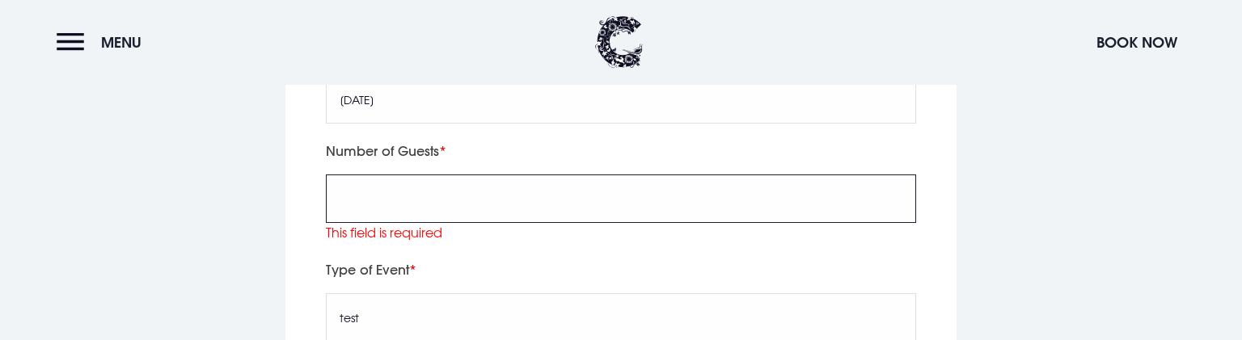
click at [402, 184] on input "Number of Guests" at bounding box center [621, 199] width 590 height 48
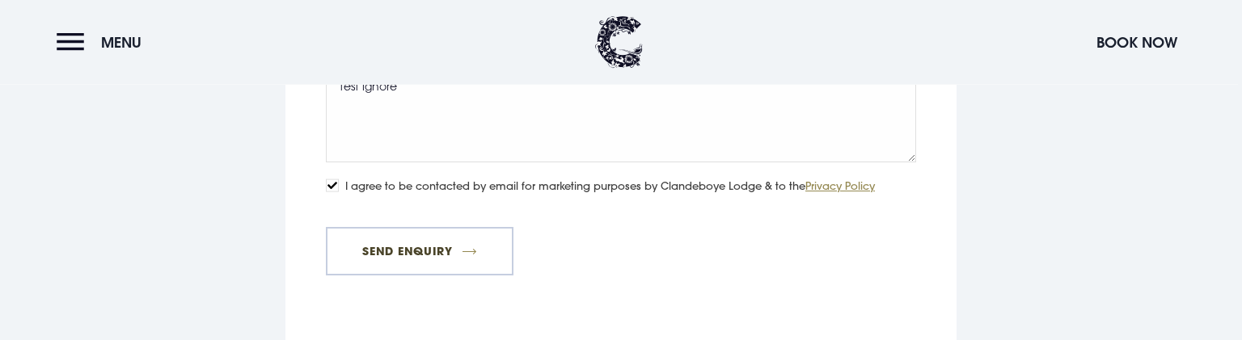
scroll to position [6113, 0]
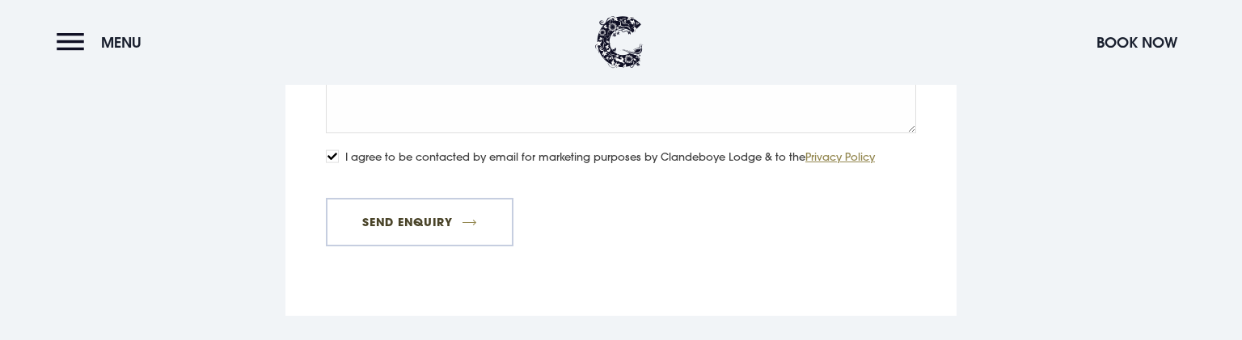
type input "1"
click at [406, 198] on button "Send Enquiry" at bounding box center [420, 222] width 188 height 48
